Goal: Information Seeking & Learning: Learn about a topic

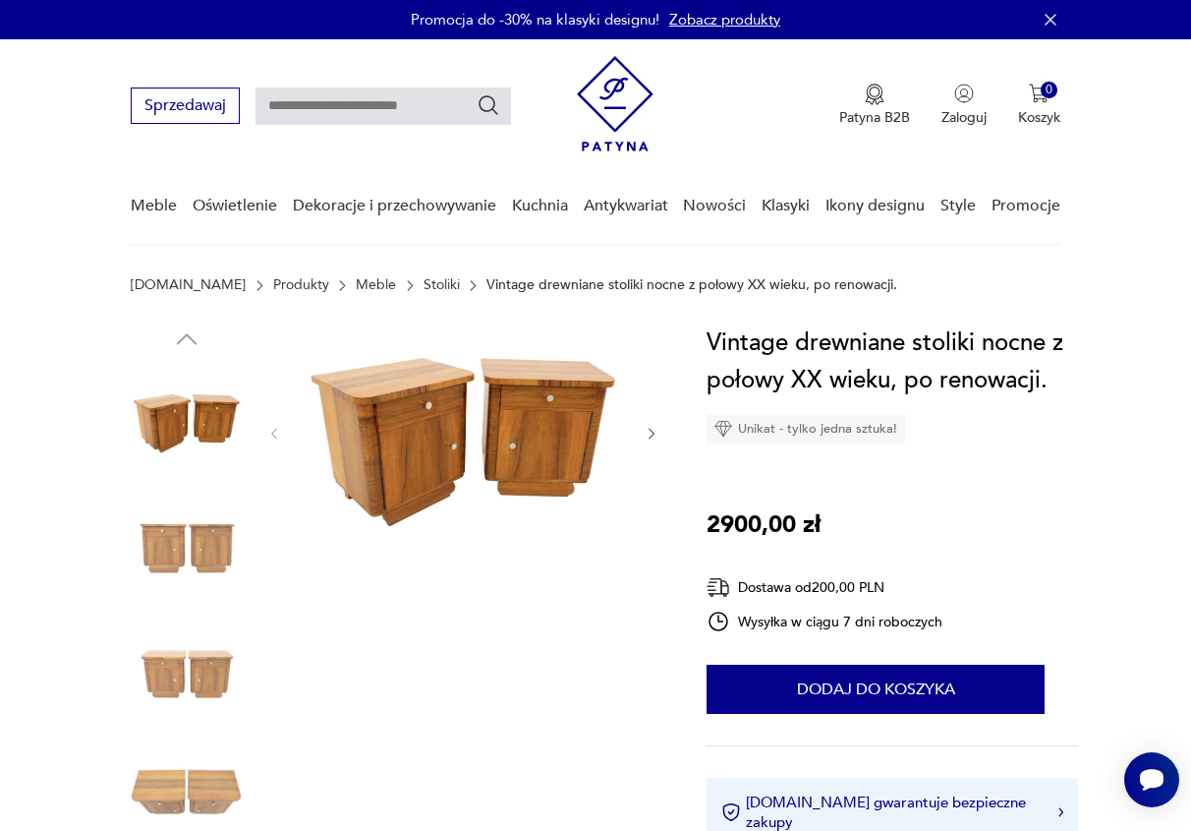
click at [658, 430] on icon "button" at bounding box center [652, 434] width 16 height 16
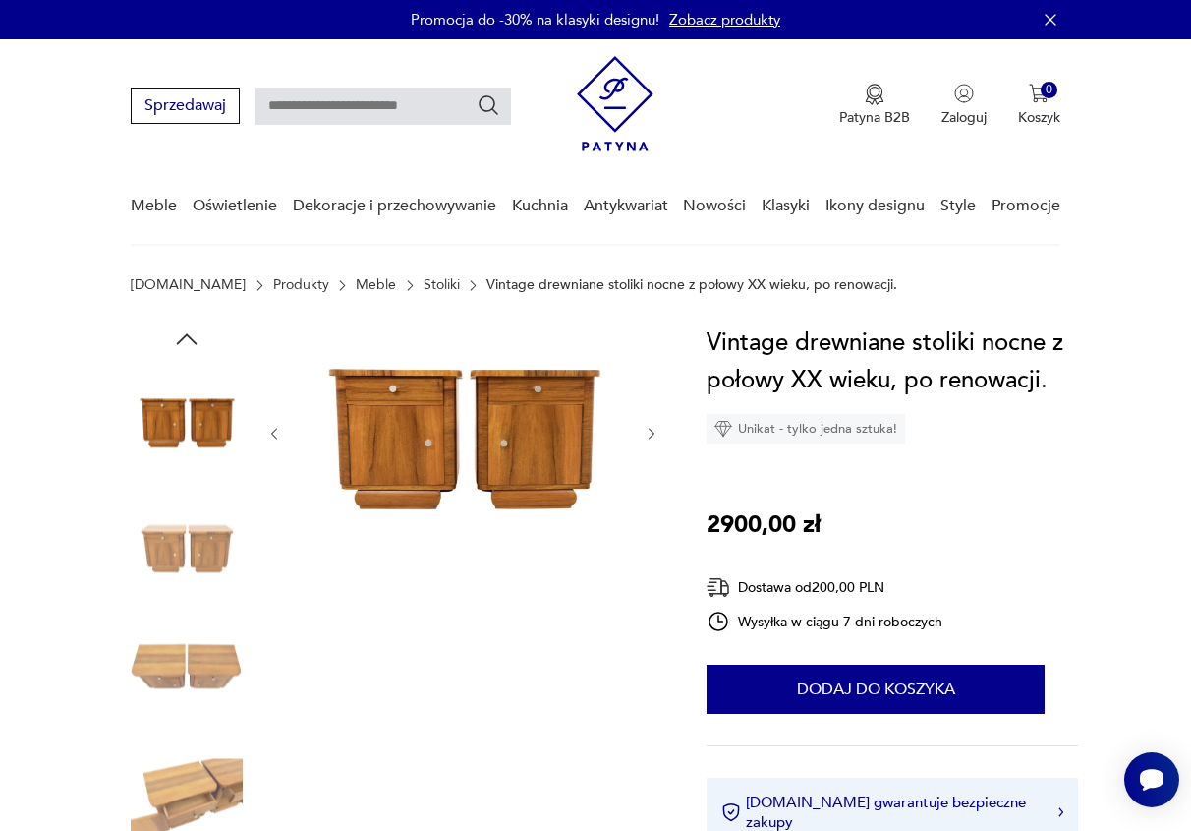
click at [658, 430] on icon "button" at bounding box center [652, 434] width 16 height 16
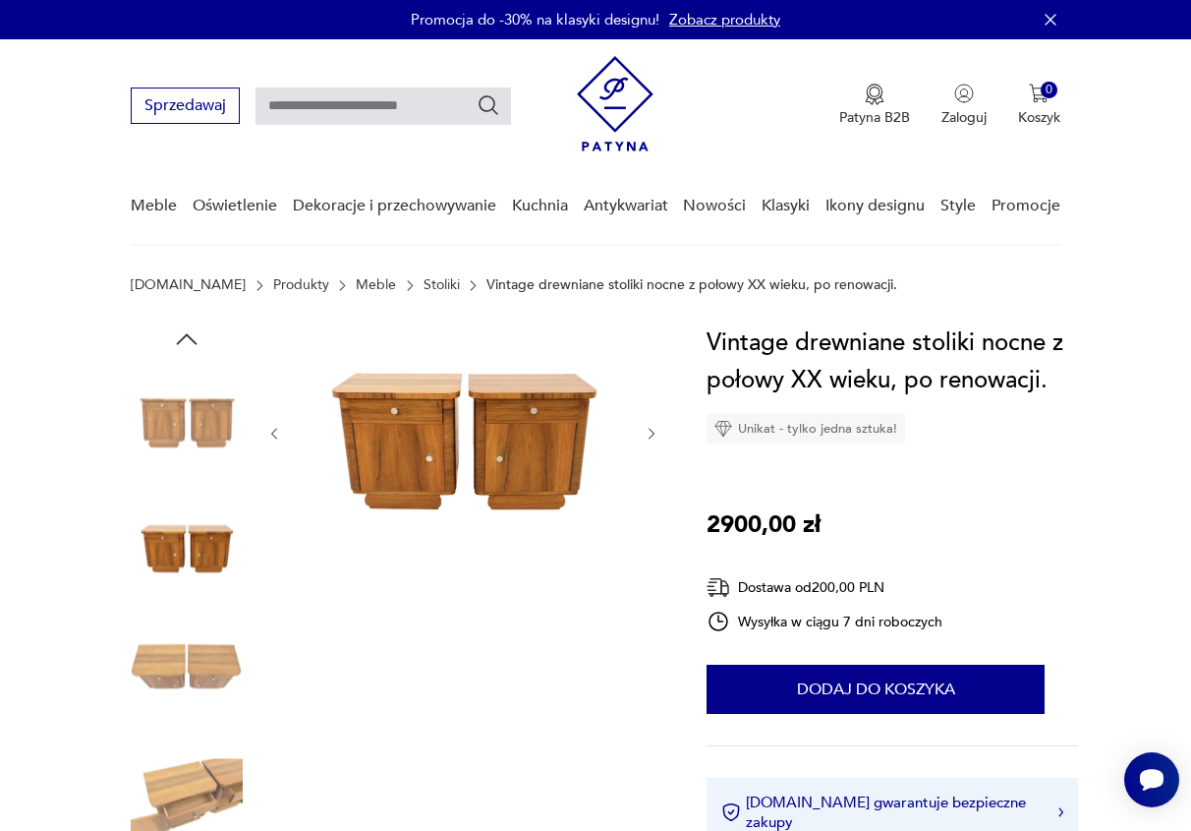
click at [658, 430] on icon "button" at bounding box center [652, 434] width 16 height 16
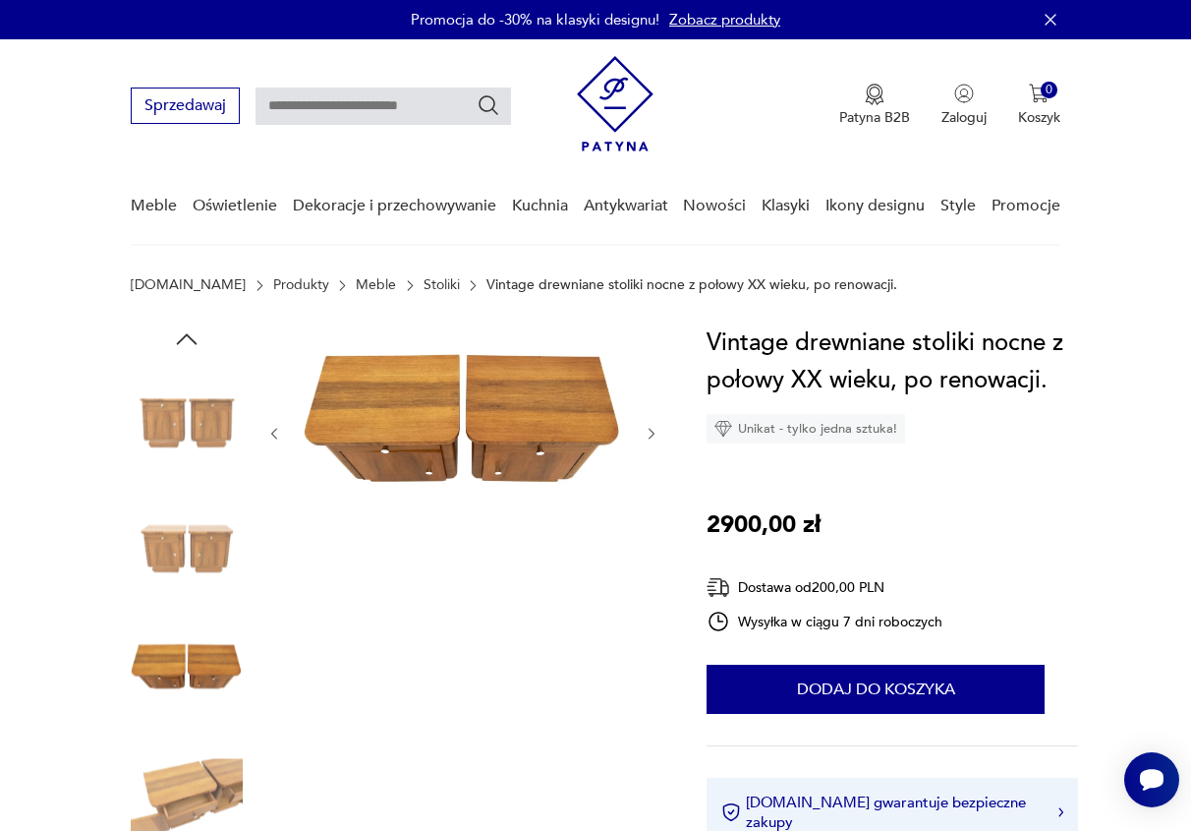
click at [658, 430] on icon "button" at bounding box center [652, 434] width 16 height 16
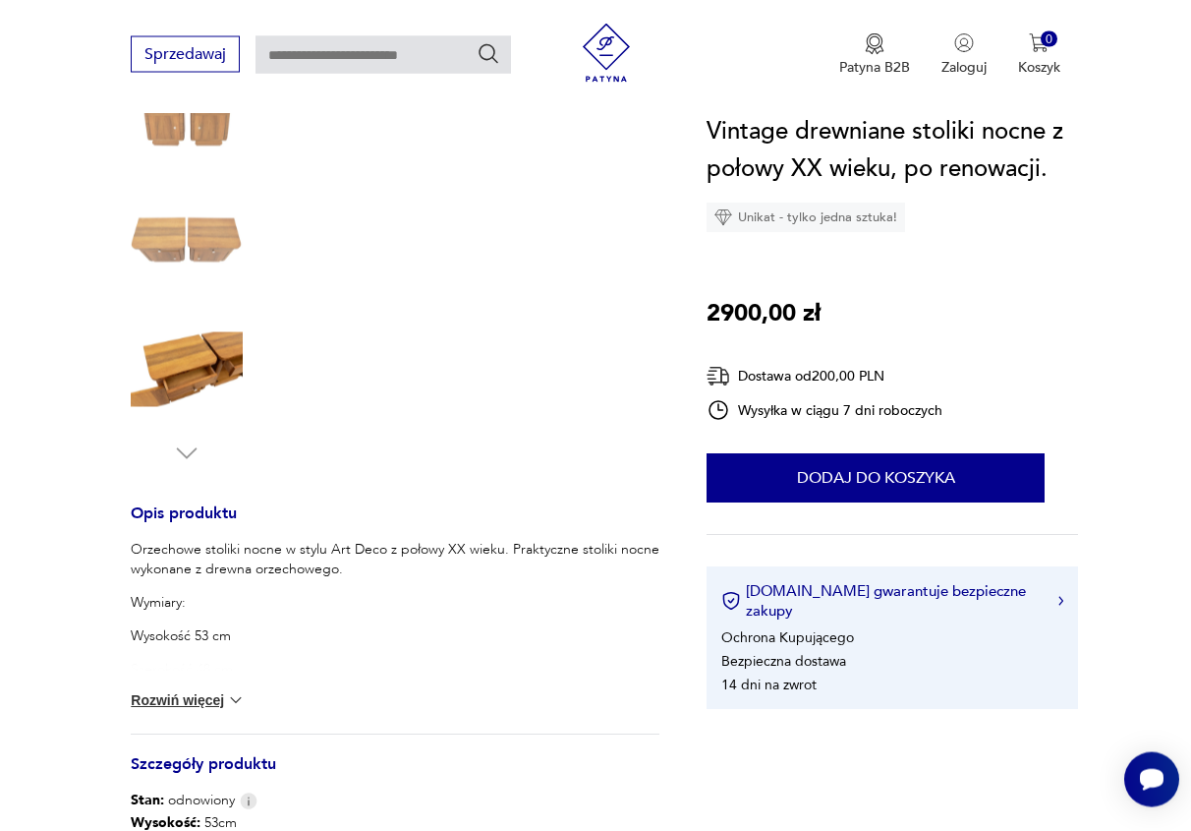
scroll to position [501, 0]
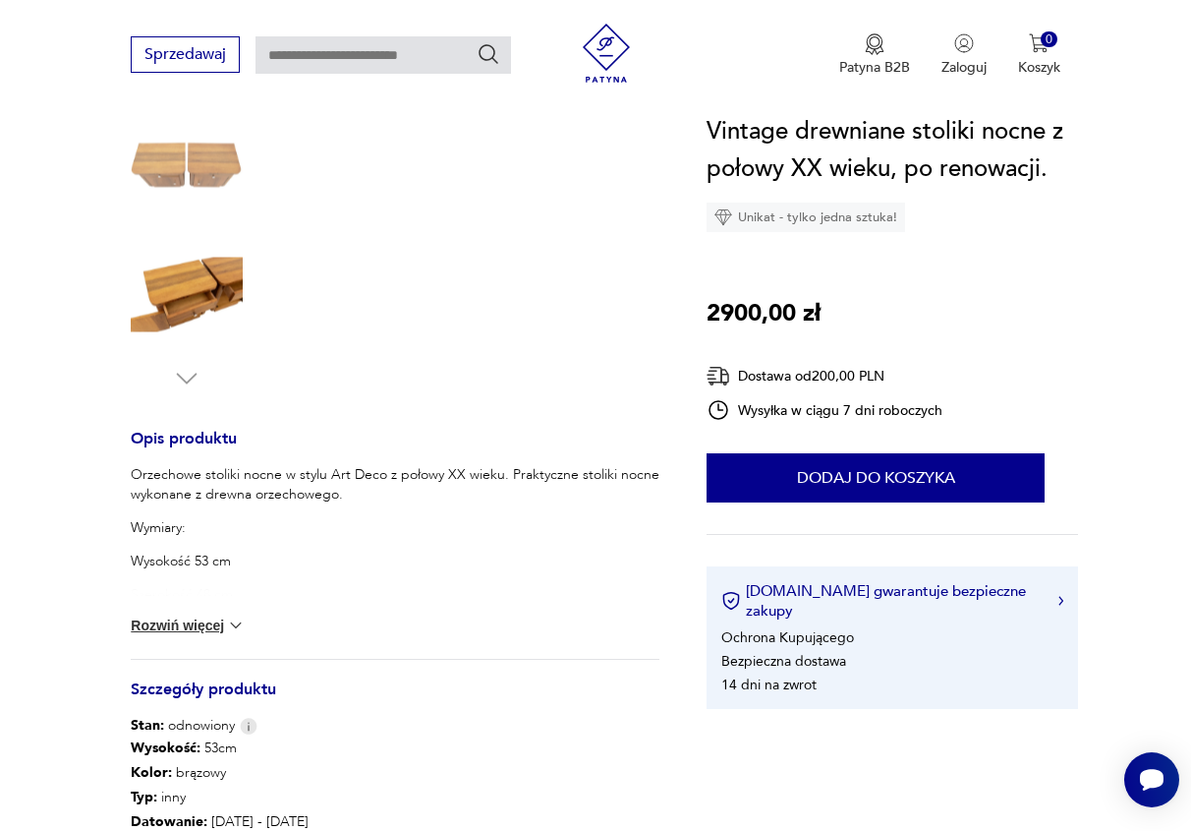
click at [238, 623] on img at bounding box center [236, 625] width 20 height 20
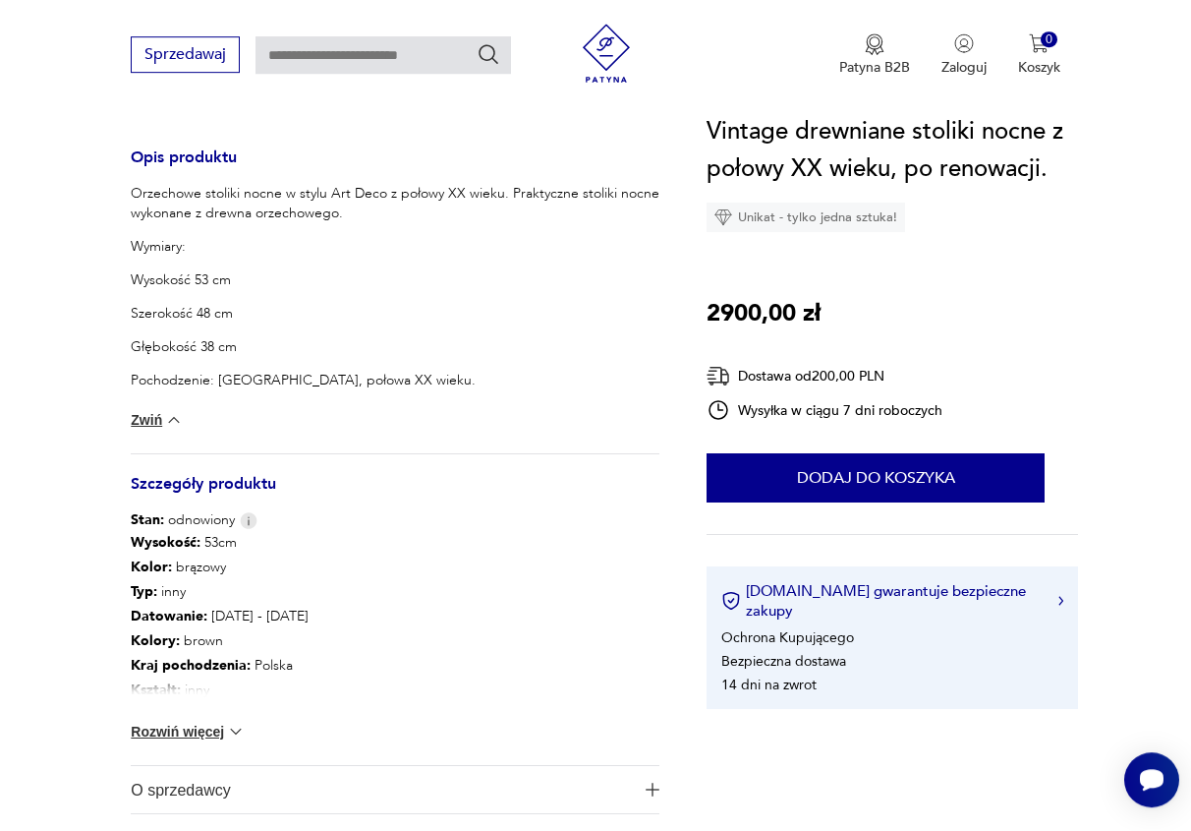
scroll to position [802, 0]
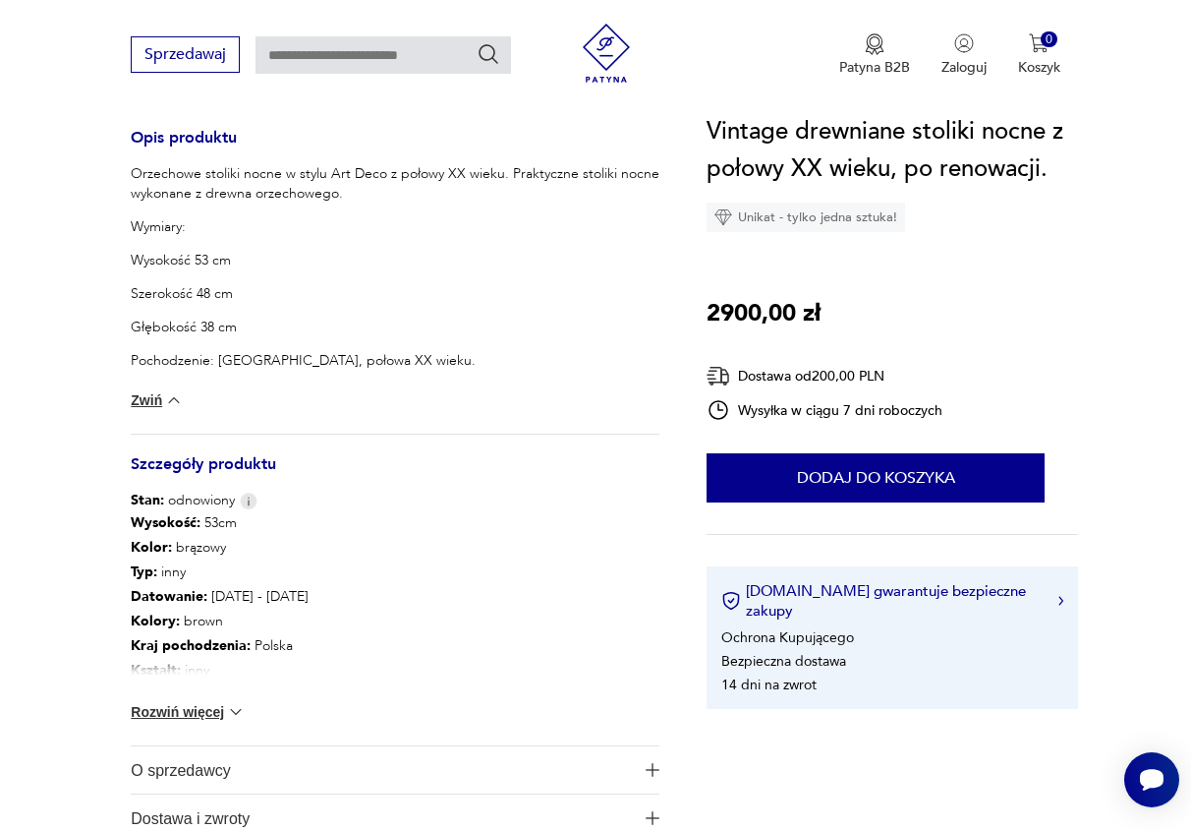
click at [246, 715] on img at bounding box center [236, 712] width 20 height 20
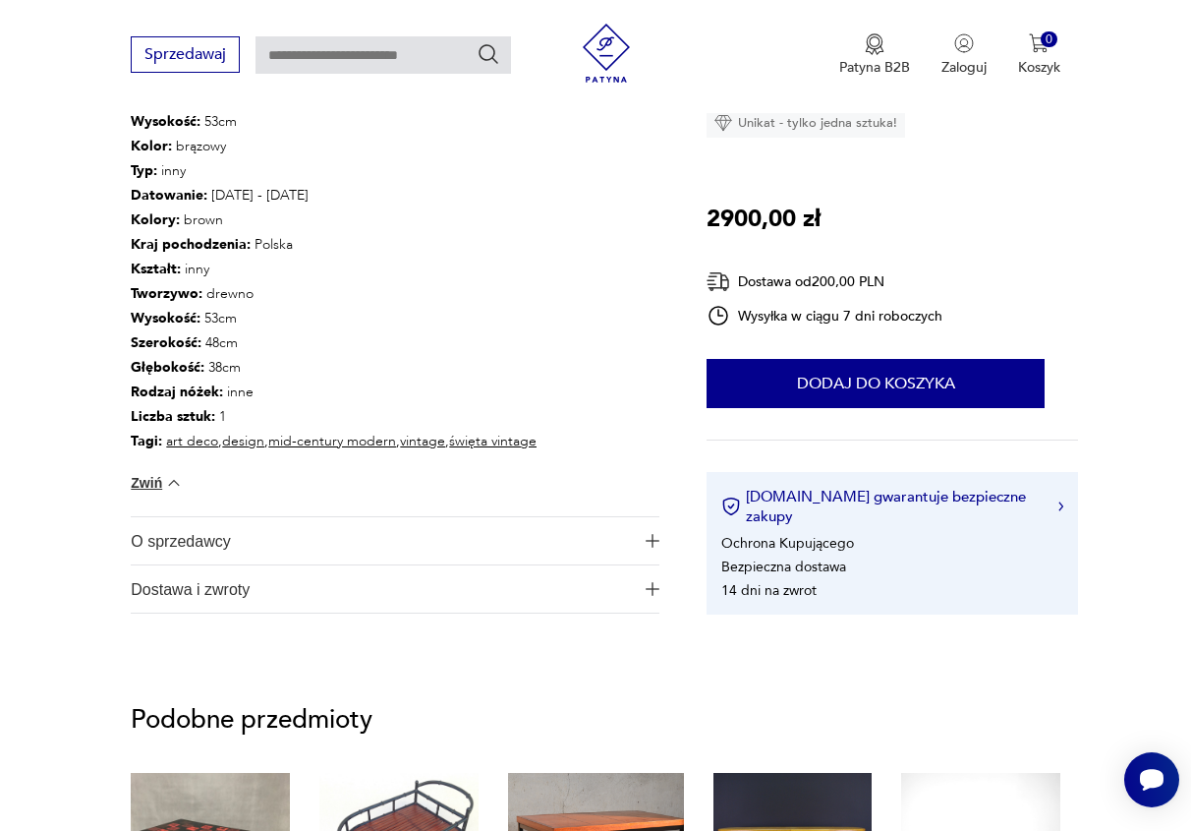
scroll to position [1303, 0]
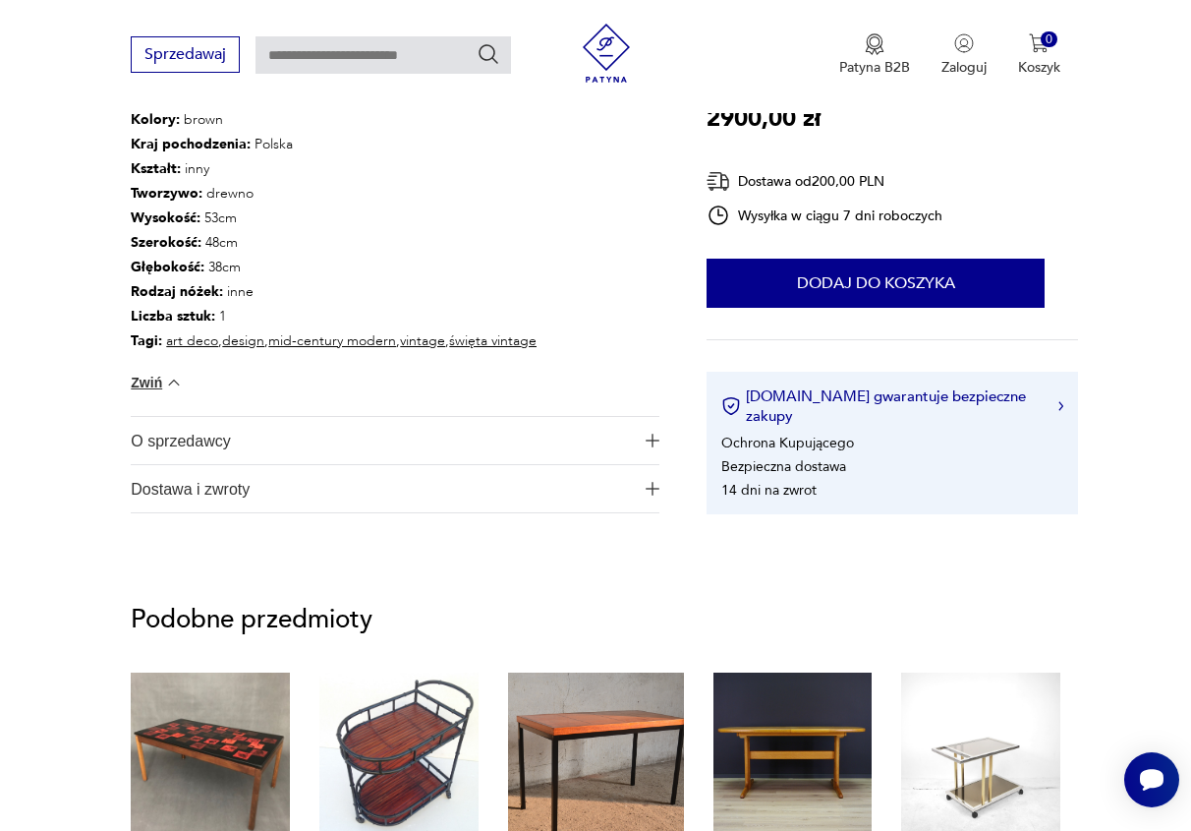
click at [213, 434] on span "O sprzedawcy" at bounding box center [382, 440] width 502 height 47
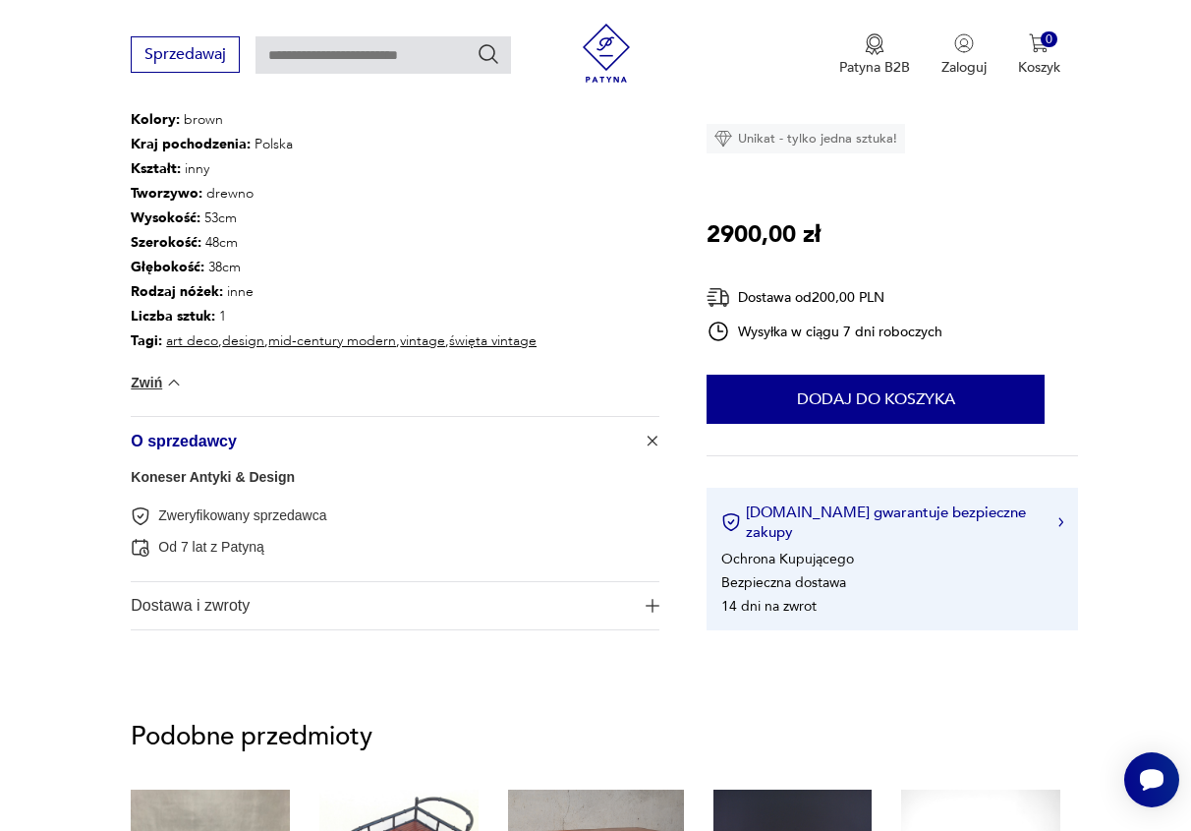
drag, startPoint x: 127, startPoint y: 475, endPoint x: 267, endPoint y: 487, distance: 141.1
copy link "Koneser Antyki & Design"
